Goal: Transaction & Acquisition: Subscribe to service/newsletter

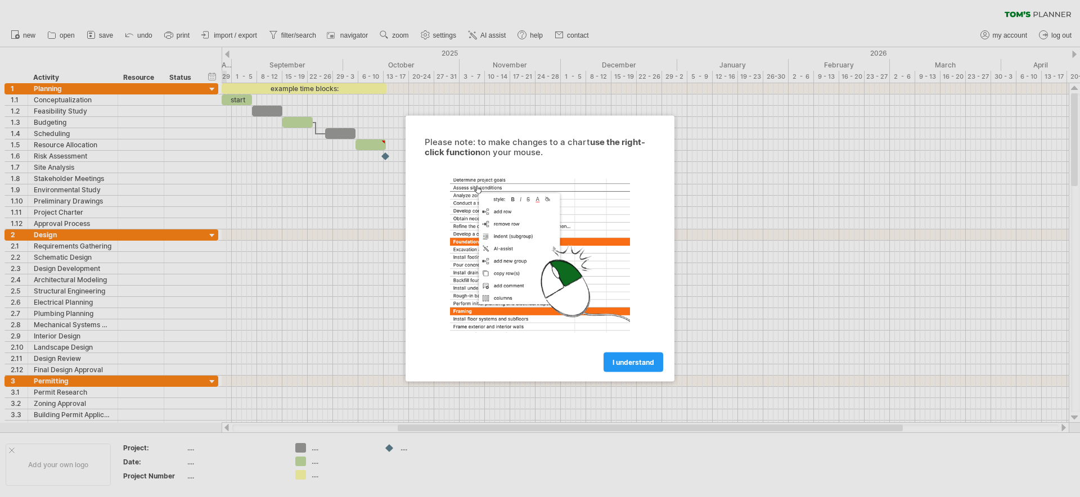
click at [640, 355] on link "I understand" at bounding box center [634, 363] width 60 height 20
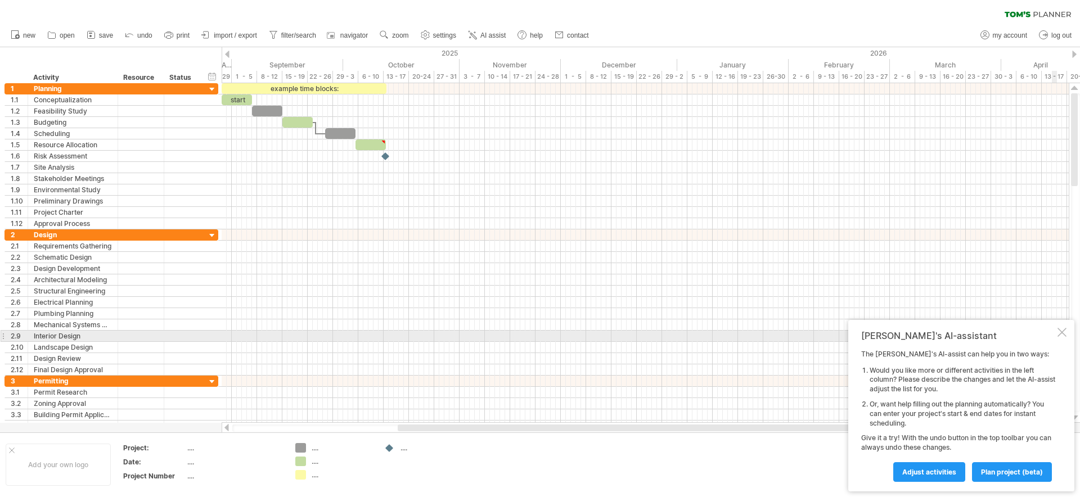
click at [1061, 334] on div at bounding box center [1061, 332] width 9 height 9
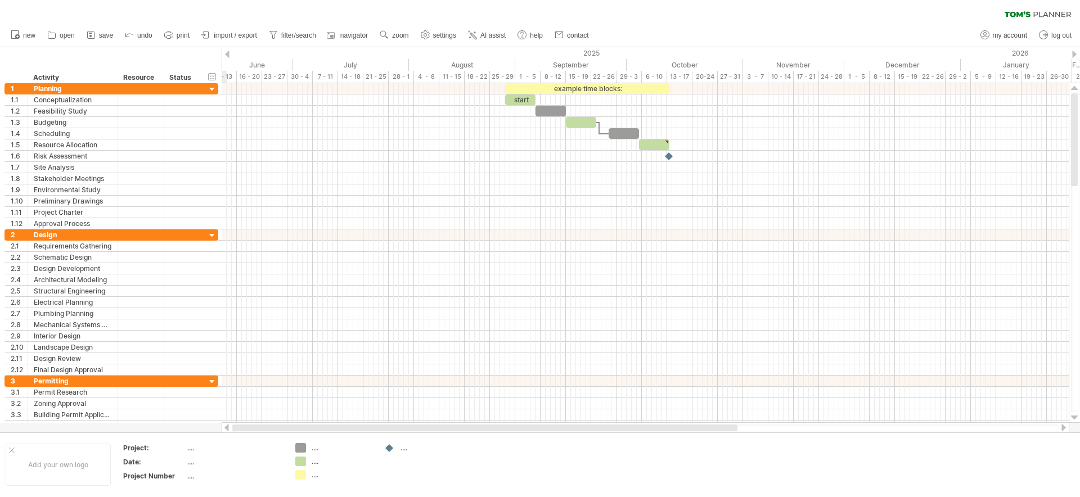
drag, startPoint x: 471, startPoint y: 426, endPoint x: 228, endPoint y: 426, distance: 243.0
click at [228, 426] on div at bounding box center [646, 427] width 848 height 11
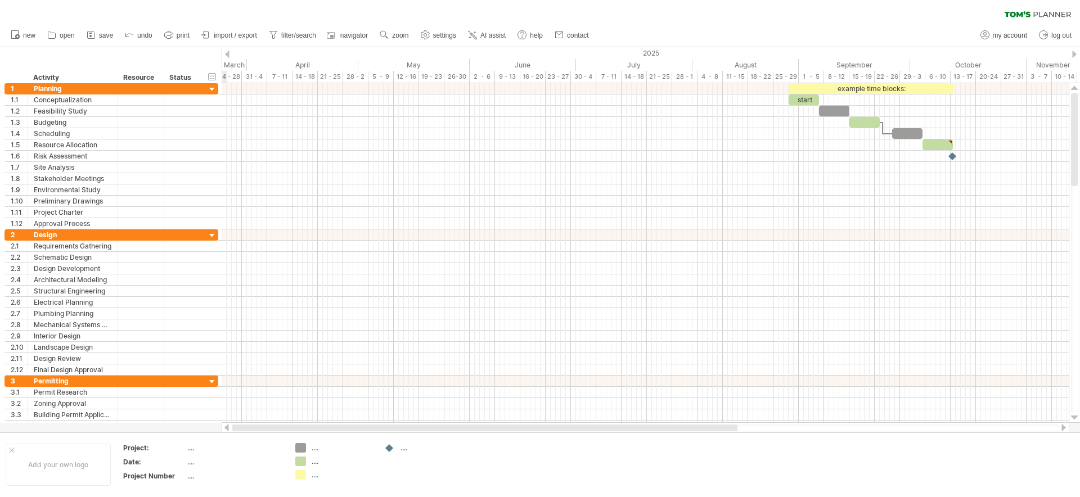
drag, startPoint x: 381, startPoint y: 427, endPoint x: 227, endPoint y: 429, distance: 154.1
click at [228, 429] on div at bounding box center [646, 427] width 848 height 11
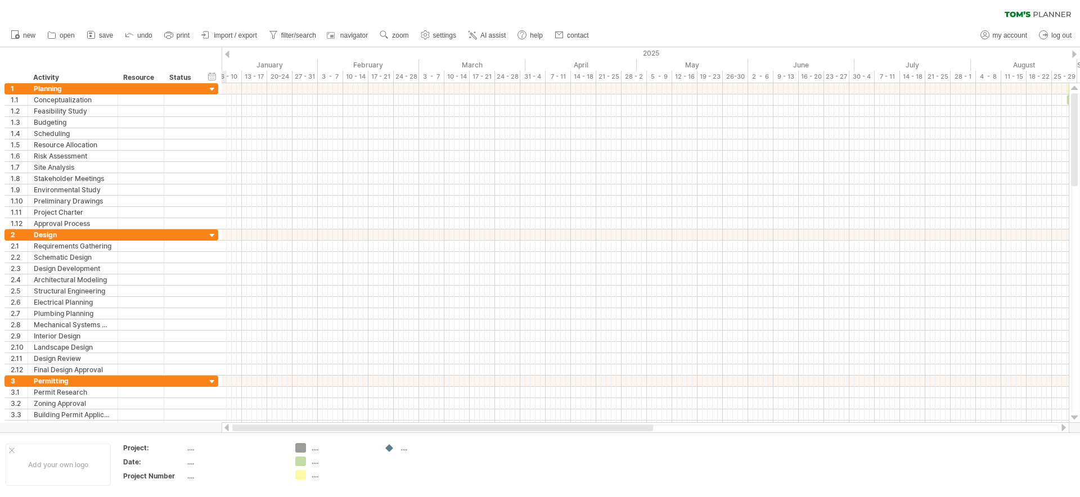
drag, startPoint x: 375, startPoint y: 425, endPoint x: 210, endPoint y: 431, distance: 164.9
click at [210, 431] on div "Trying to reach [DOMAIN_NAME] Connected again... 0% clear filter new 1" at bounding box center [540, 248] width 1080 height 497
drag, startPoint x: 394, startPoint y: 430, endPoint x: 193, endPoint y: 432, distance: 200.8
click at [193, 432] on div "Trying to reach [DOMAIN_NAME] Connected again... 0% clear filter new 1" at bounding box center [540, 248] width 1080 height 497
click at [222, 34] on span "import / export" at bounding box center [235, 35] width 43 height 8
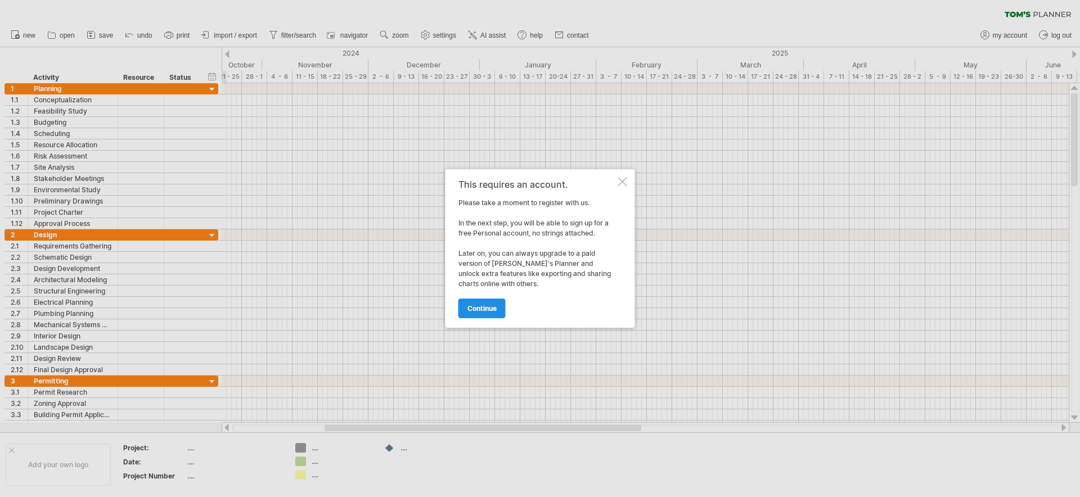
click at [490, 310] on span "continue" at bounding box center [481, 308] width 29 height 8
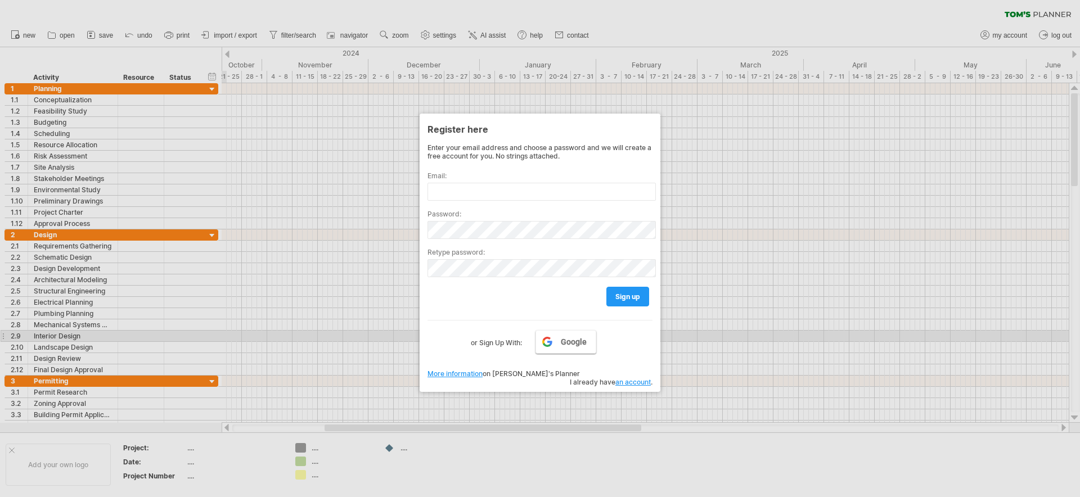
click at [556, 338] on link "Google" at bounding box center [565, 342] width 61 height 24
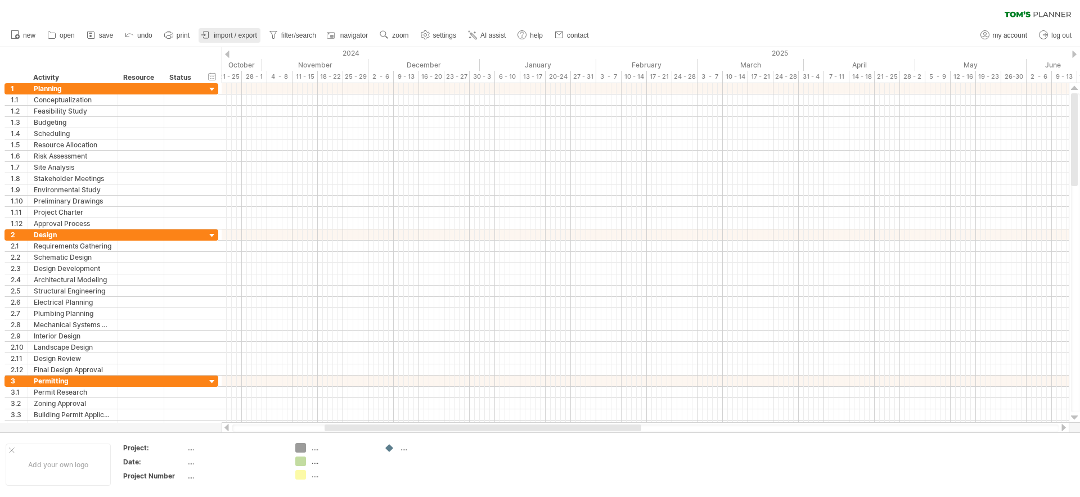
click at [227, 33] on span "import / export" at bounding box center [235, 35] width 43 height 8
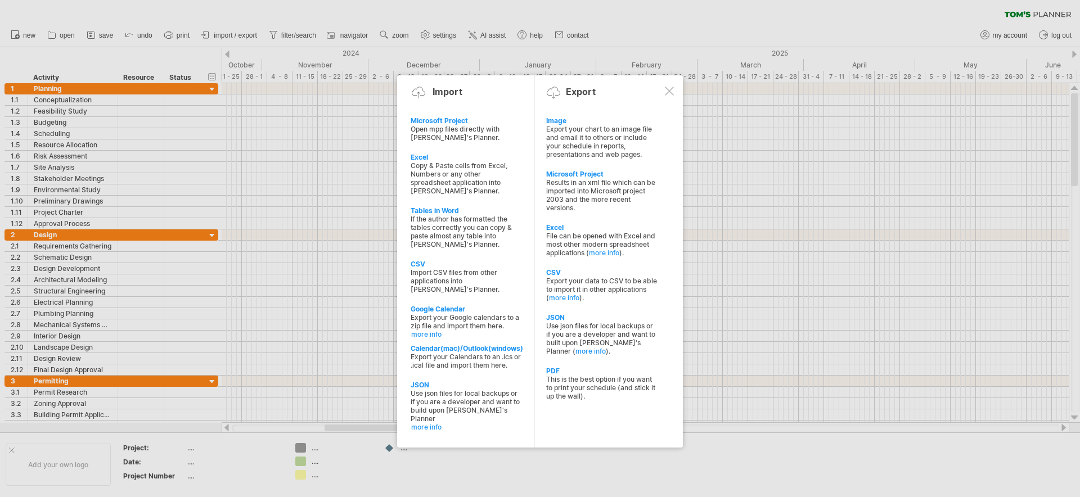
click at [575, 235] on div "File can be opened with Excel and most other modern spreadsheet applications ( …" at bounding box center [601, 244] width 111 height 25
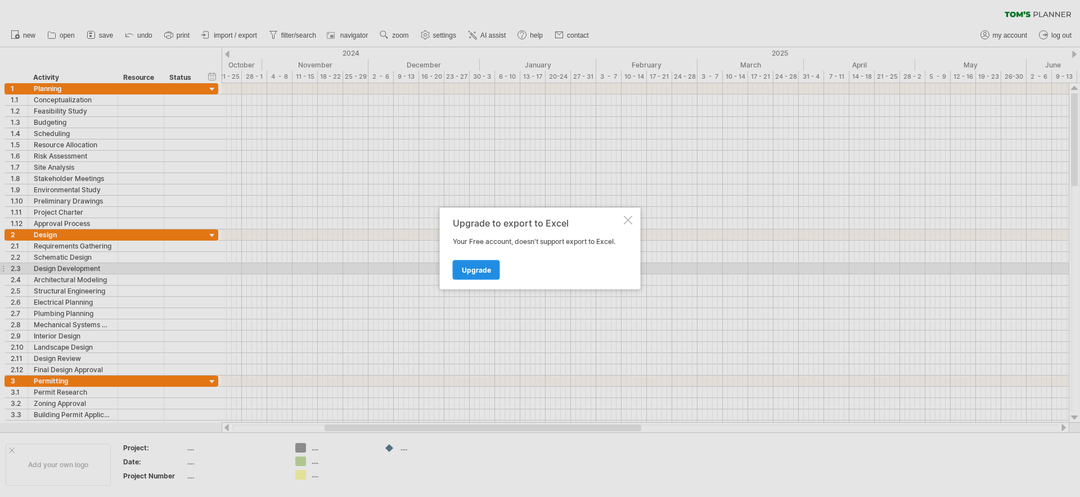
click at [491, 270] on link "Upgrade" at bounding box center [476, 270] width 47 height 20
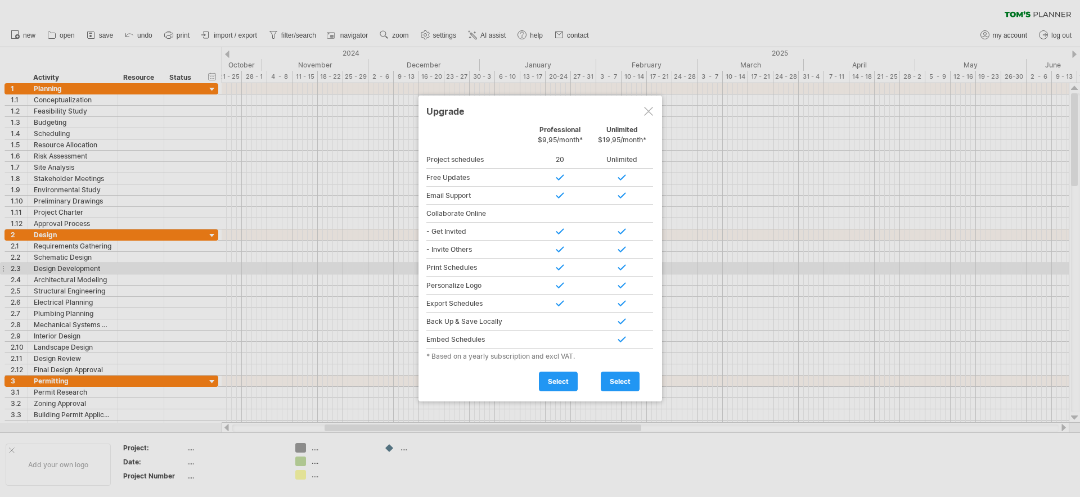
click at [646, 111] on div at bounding box center [648, 111] width 9 height 9
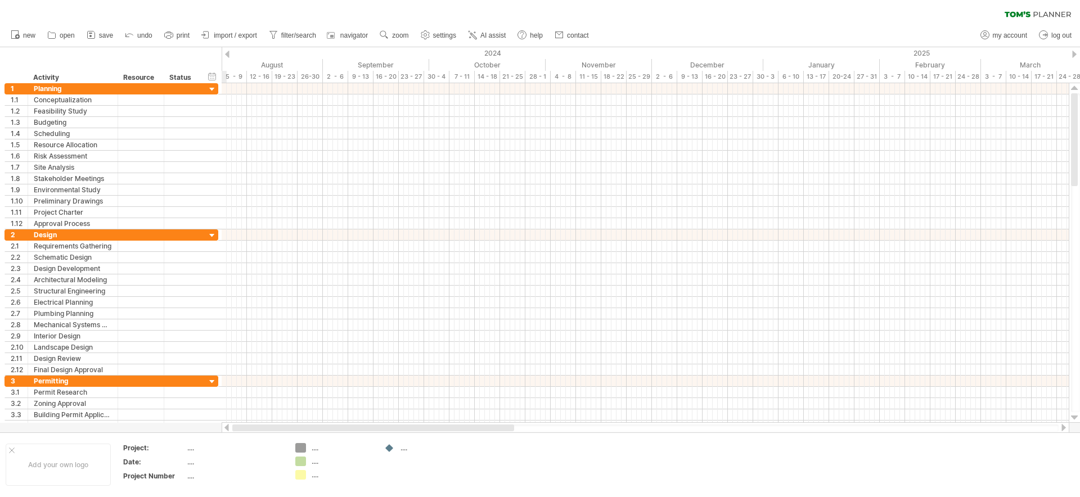
drag, startPoint x: 394, startPoint y: 431, endPoint x: 255, endPoint y: 425, distance: 139.1
click at [255, 425] on div at bounding box center [373, 428] width 282 height 7
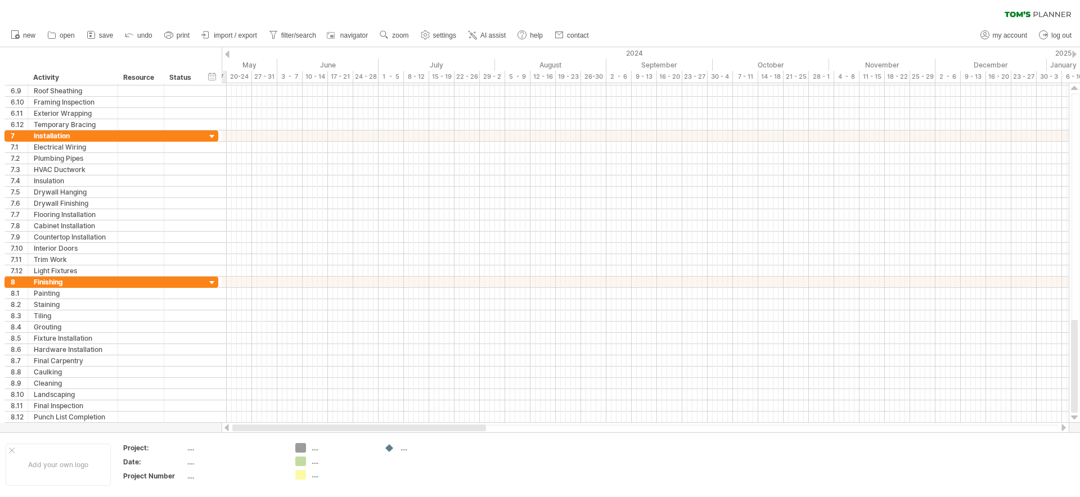
drag, startPoint x: 437, startPoint y: 428, endPoint x: 343, endPoint y: 430, distance: 94.5
click at [343, 430] on div at bounding box center [359, 428] width 254 height 7
drag, startPoint x: 332, startPoint y: 429, endPoint x: 238, endPoint y: 429, distance: 93.4
click at [238, 429] on div at bounding box center [359, 428] width 254 height 7
click at [220, 33] on span "import / export" at bounding box center [235, 35] width 43 height 8
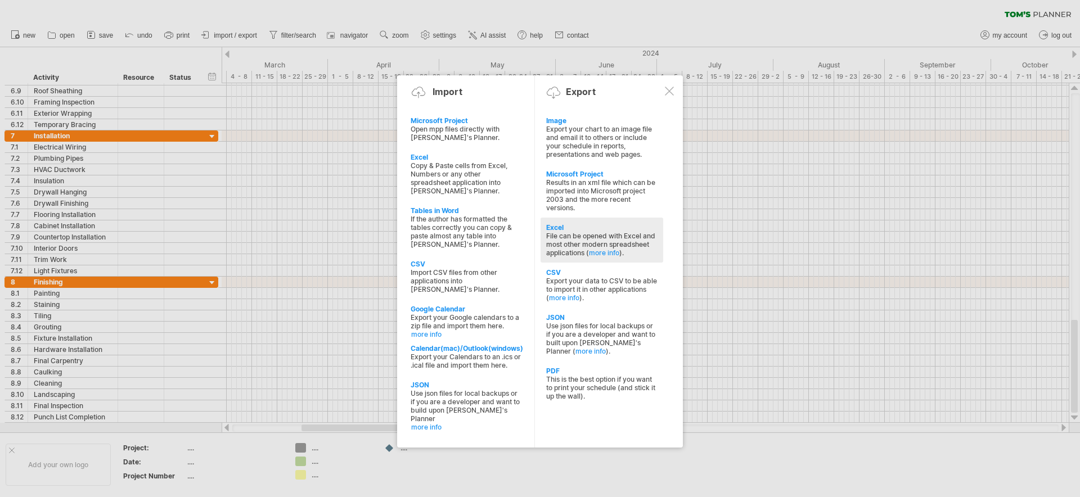
click at [572, 247] on div "File can be opened with Excel and most other modern spreadsheet applications ( …" at bounding box center [601, 244] width 111 height 25
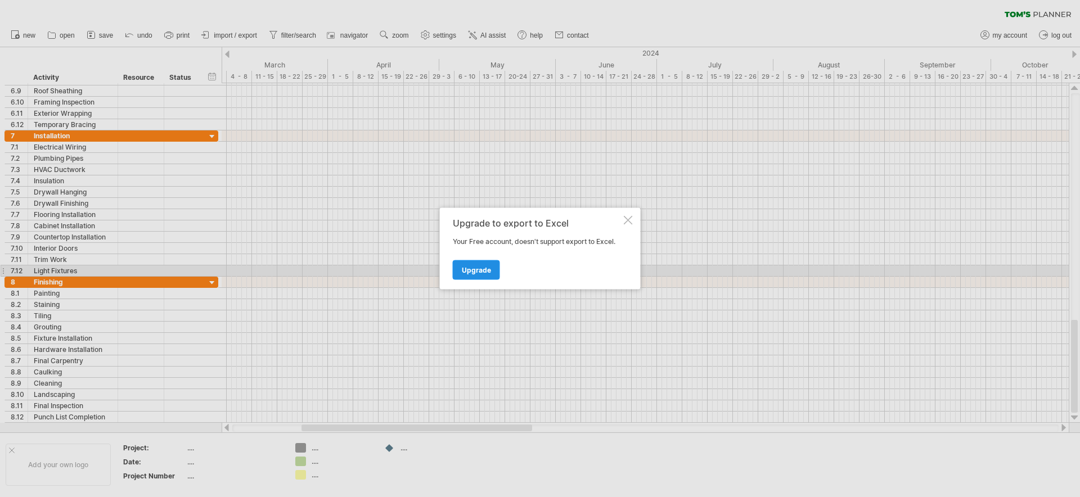
click at [465, 271] on span "Upgrade" at bounding box center [476, 270] width 29 height 8
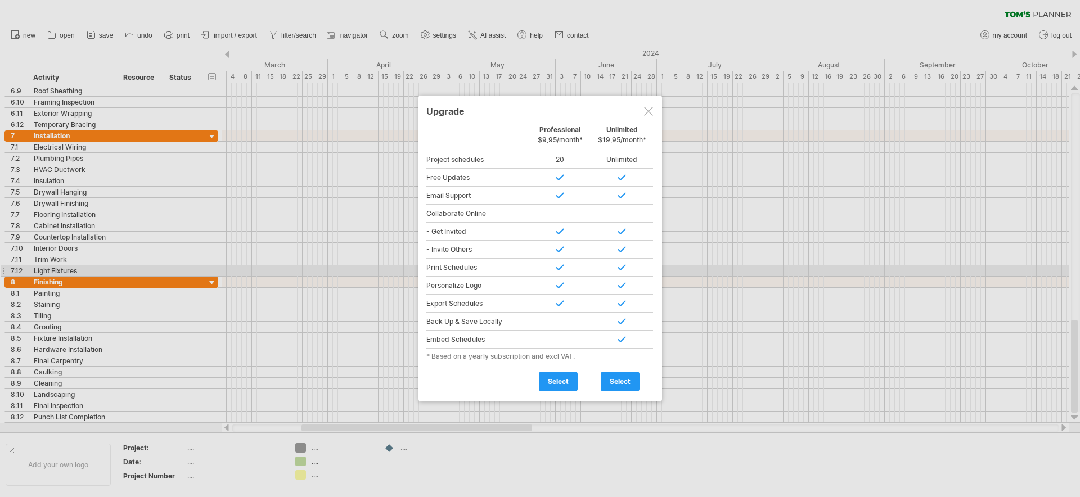
click at [646, 109] on div at bounding box center [648, 111] width 9 height 9
